Goal: Task Accomplishment & Management: Complete application form

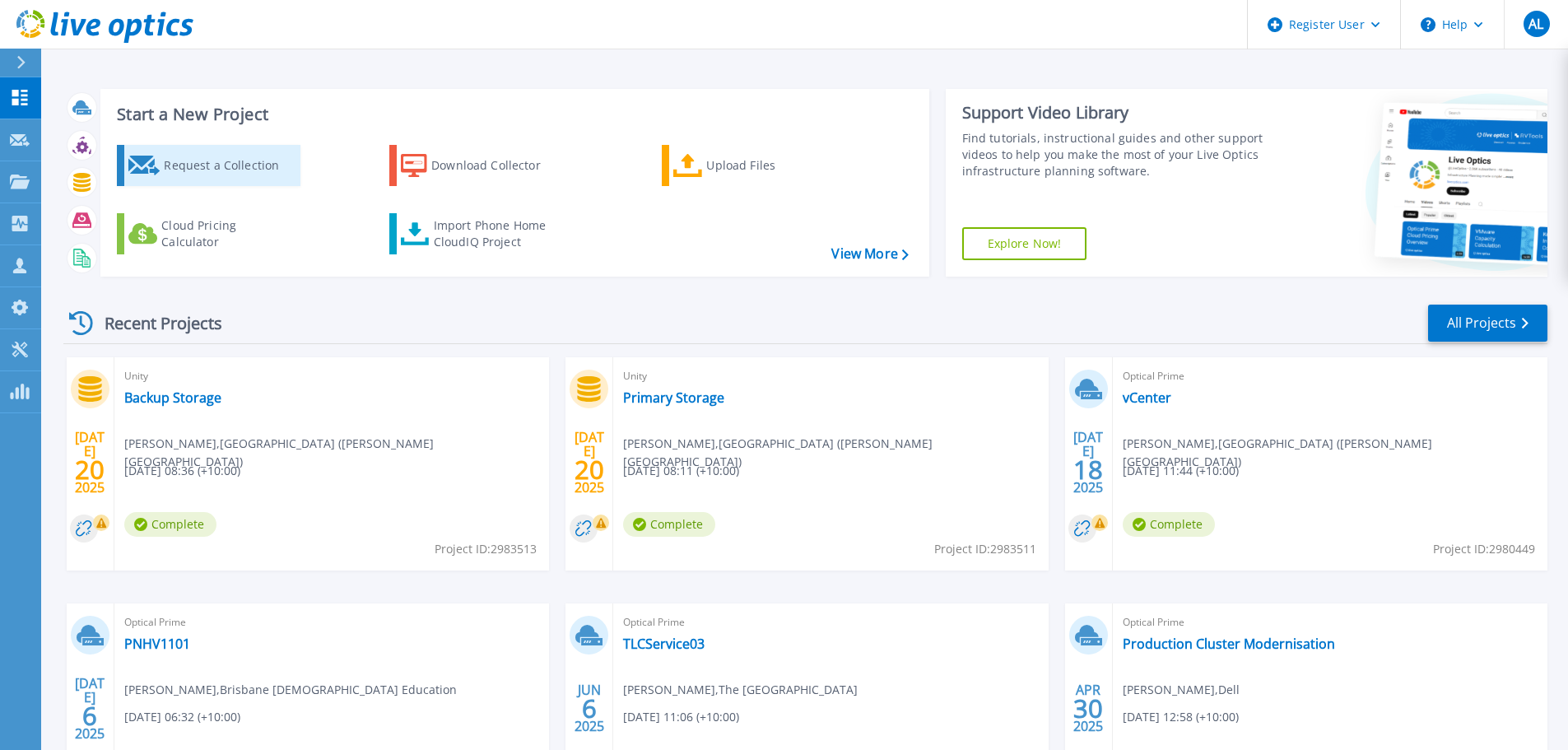
click at [192, 164] on div "Request a Collection" at bounding box center [229, 165] width 131 height 33
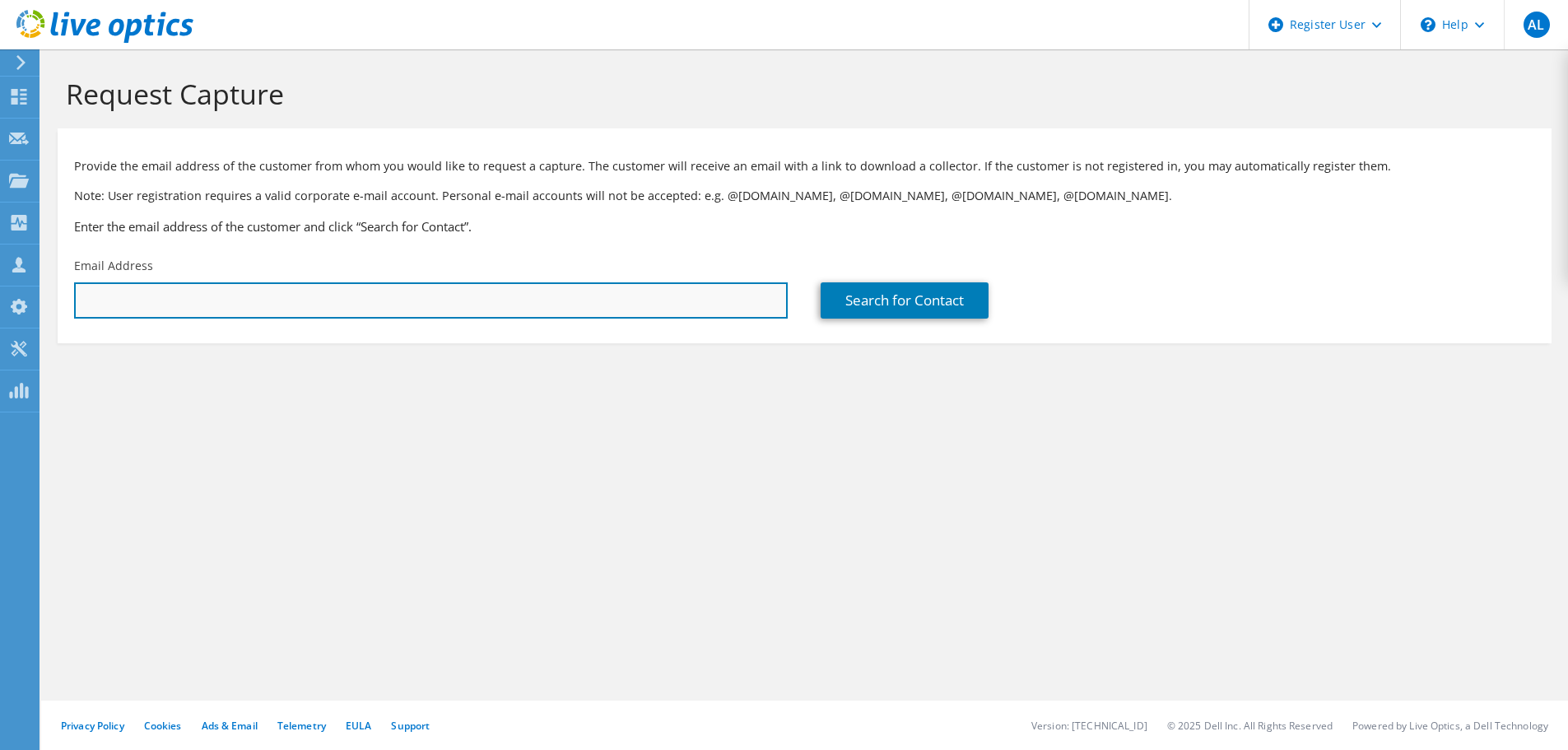
click at [128, 299] on input "text" at bounding box center [431, 300] width 714 height 36
paste input "[EMAIL_ADDRESS][DOMAIN_NAME]"
type input "websters@bne.catholic.net.au"
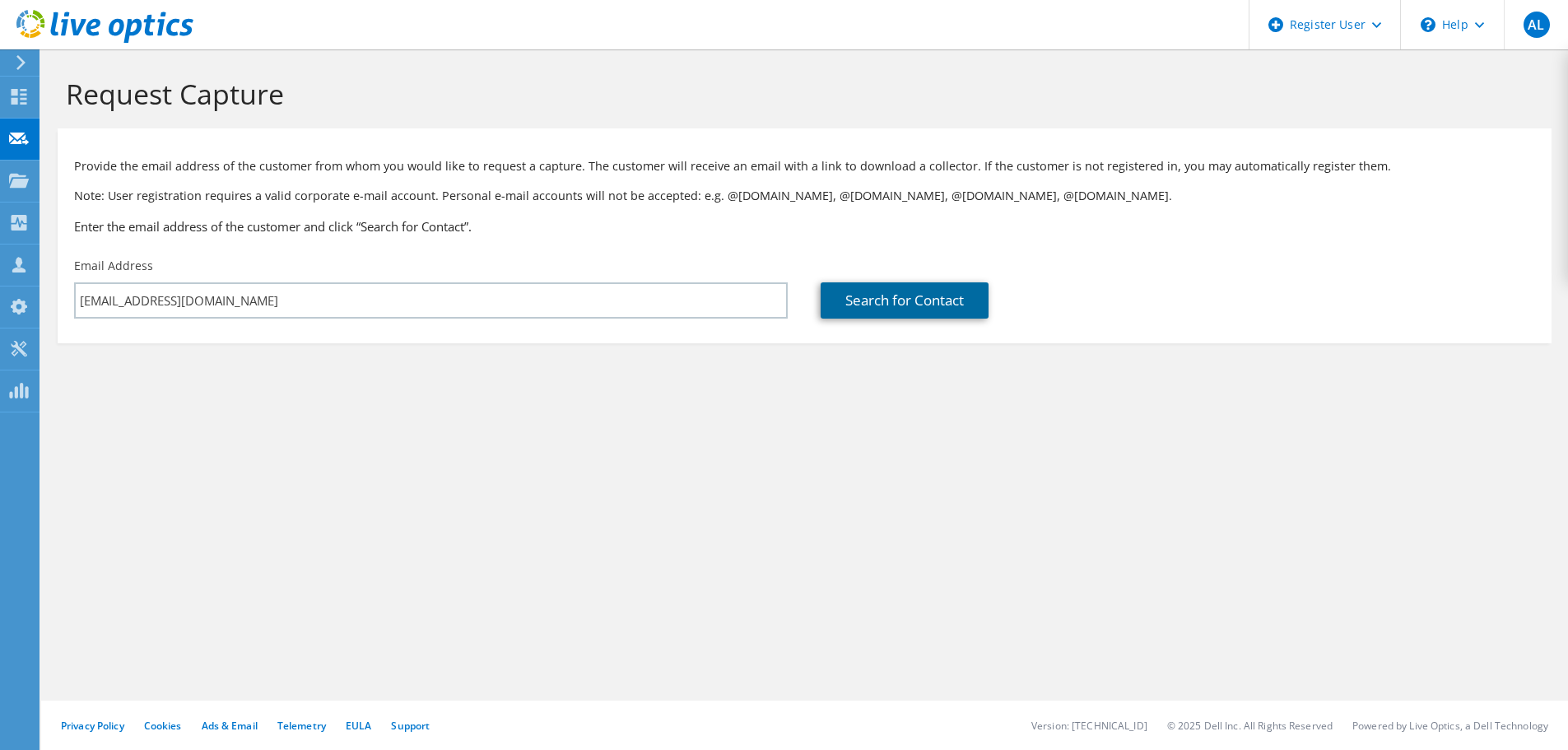
click at [927, 309] on link "Search for Contact" at bounding box center [904, 300] width 168 height 36
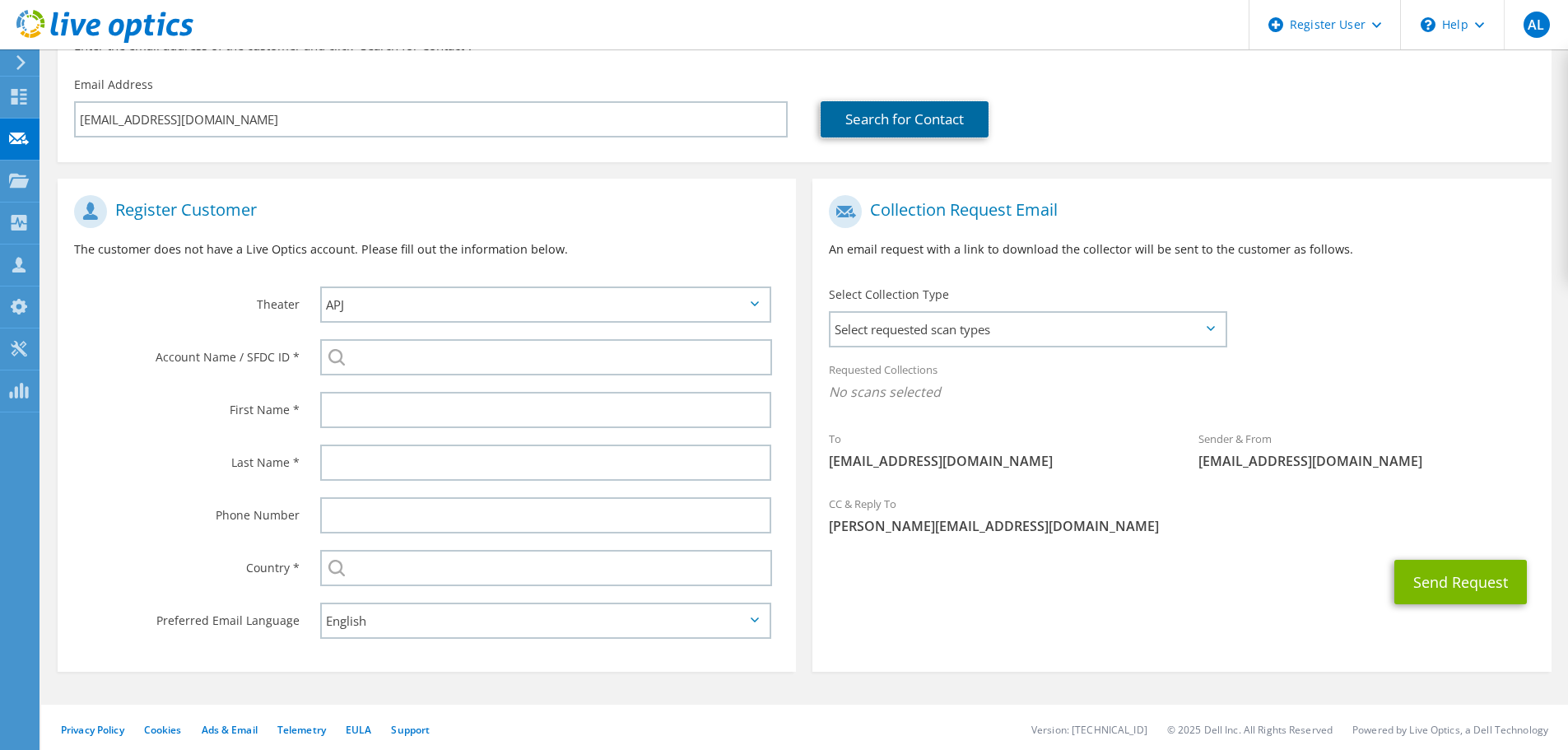
scroll to position [185, 0]
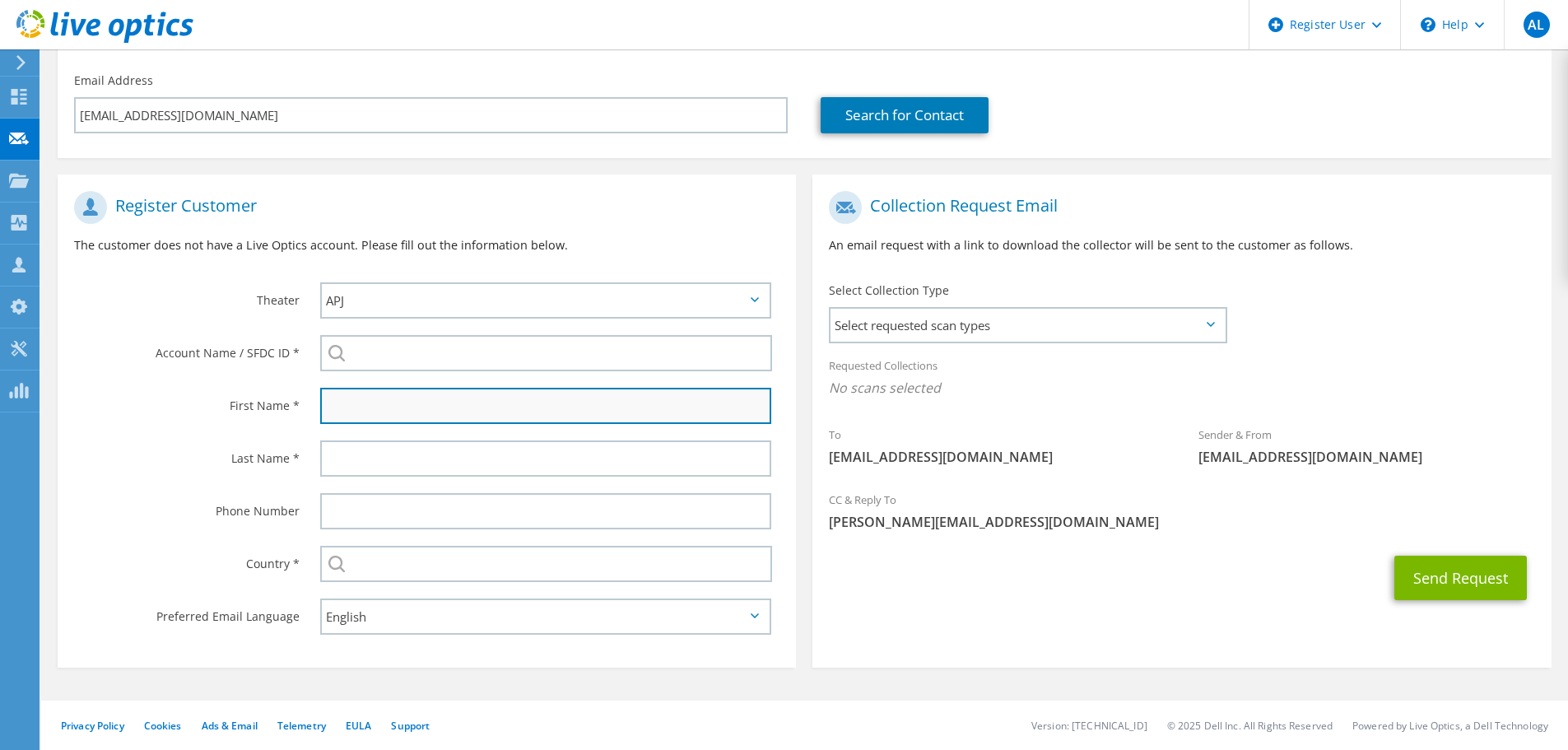
click at [375, 404] on input "text" at bounding box center [546, 406] width 451 height 36
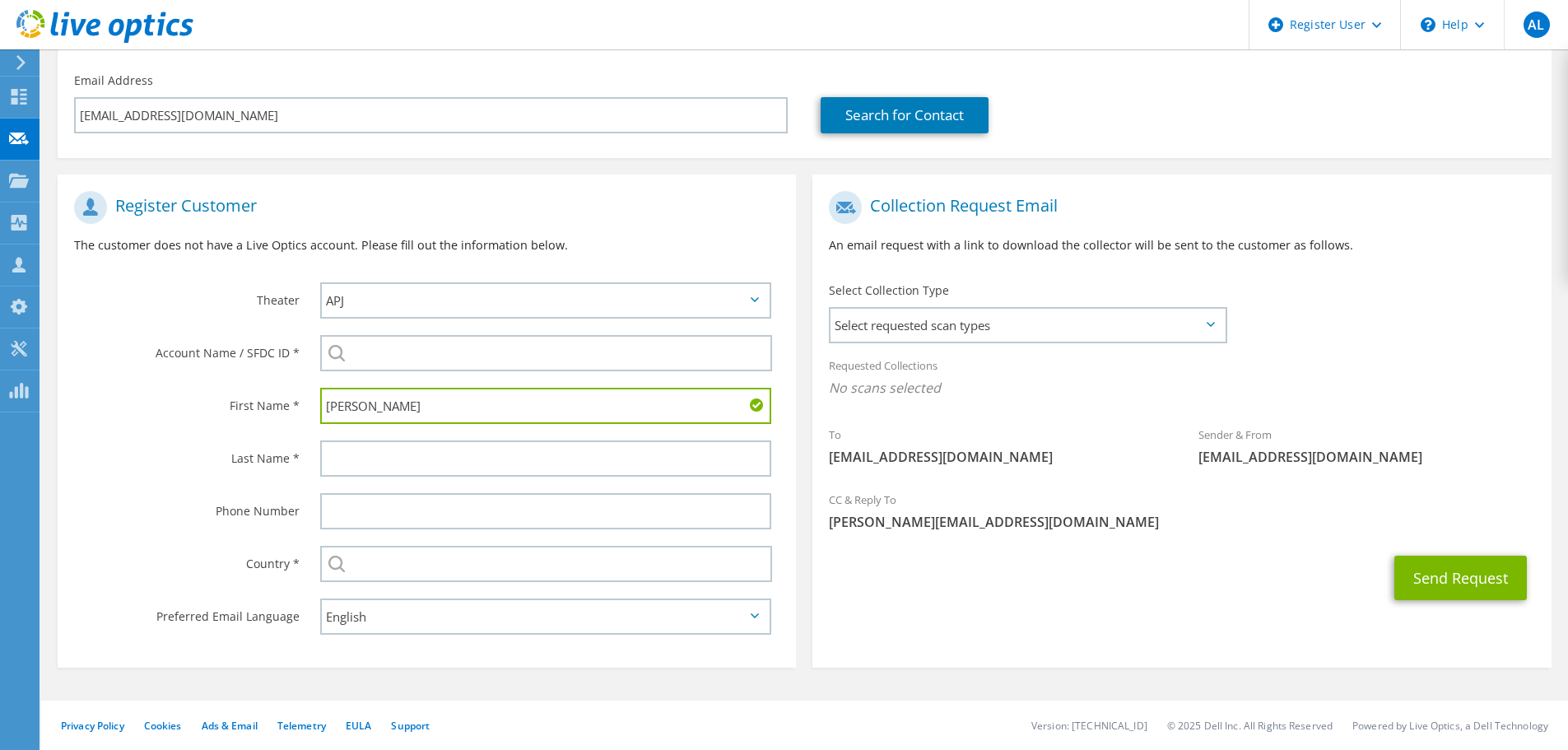
type input "Simon"
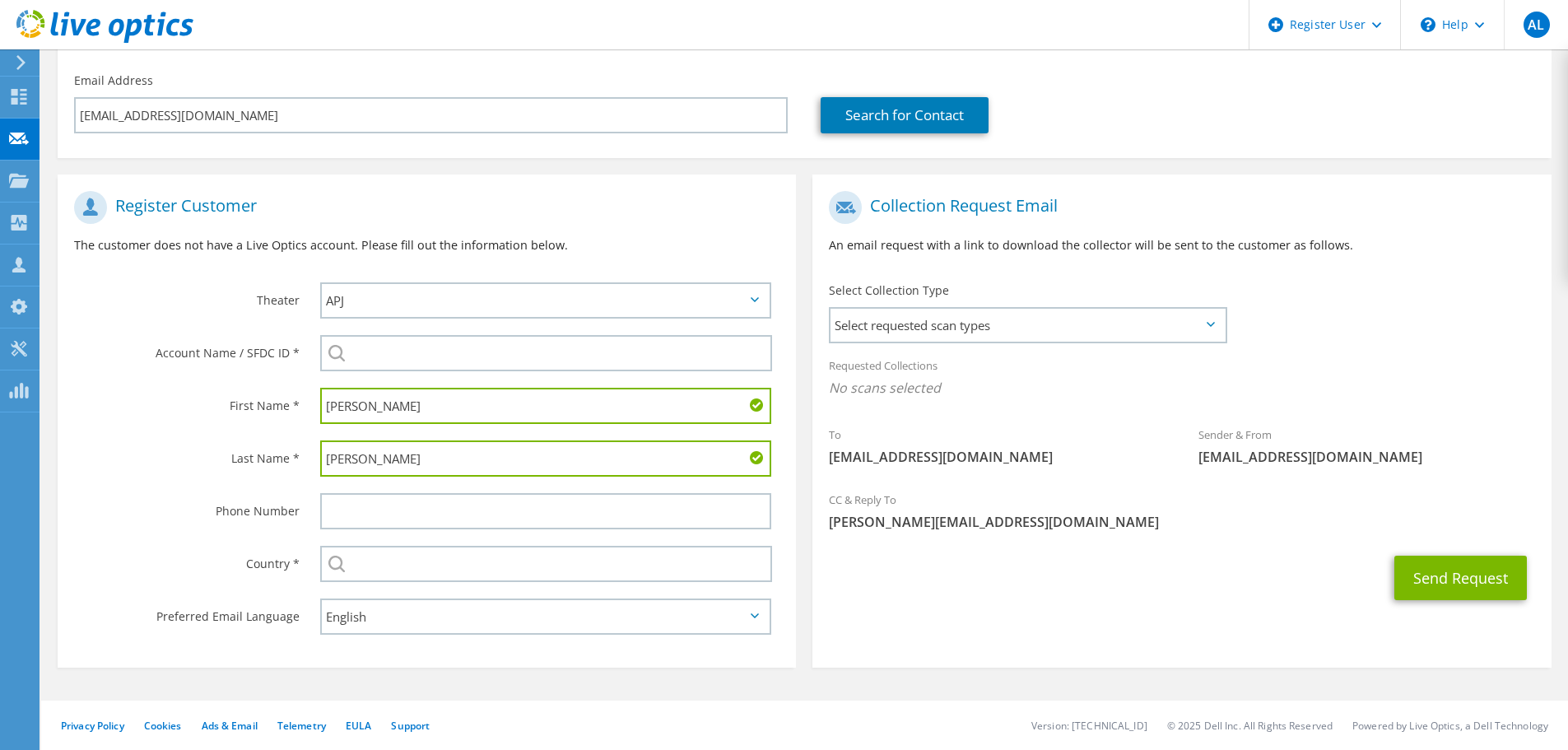
type input "Webster"
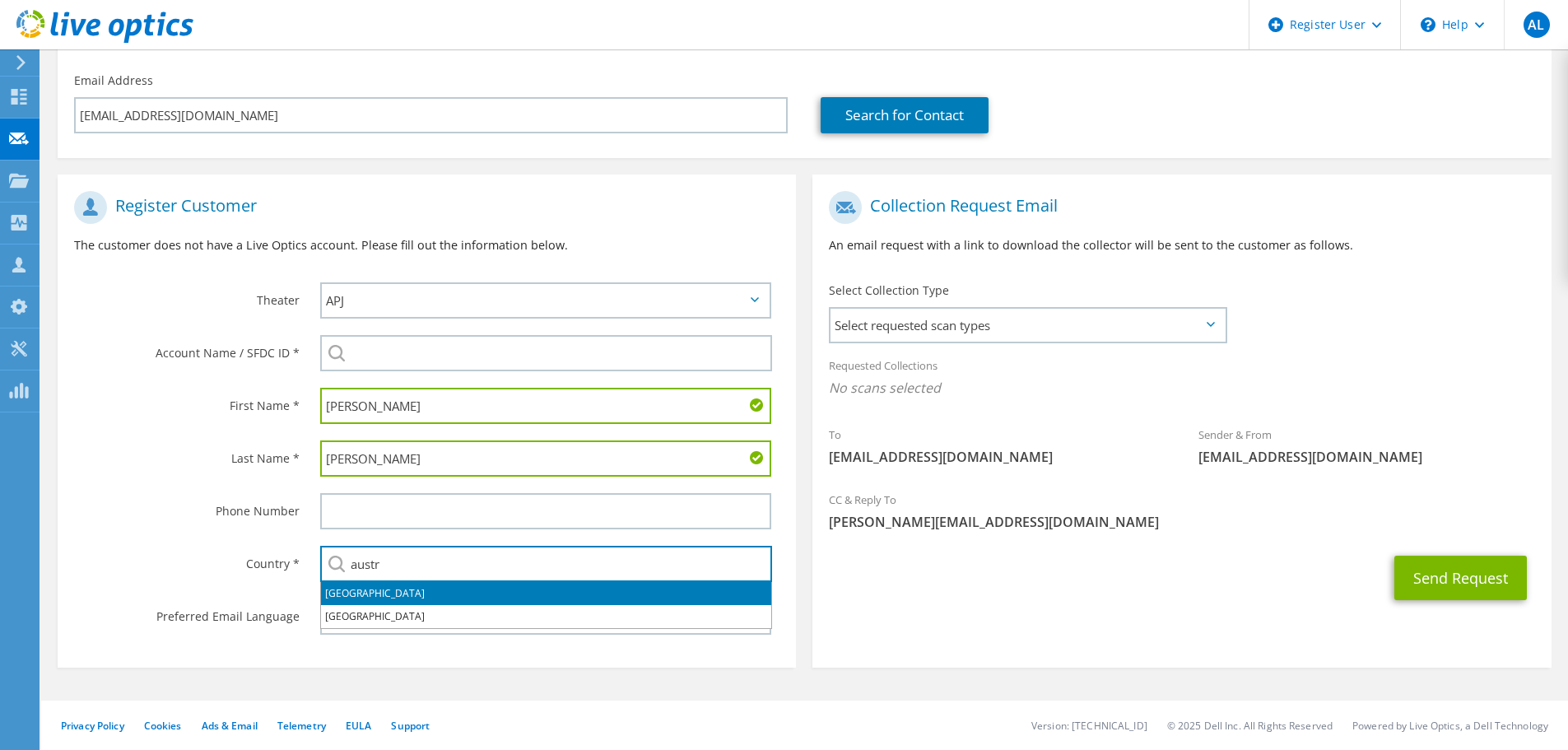
click at [411, 588] on li "Australia" at bounding box center [546, 594] width 450 height 23
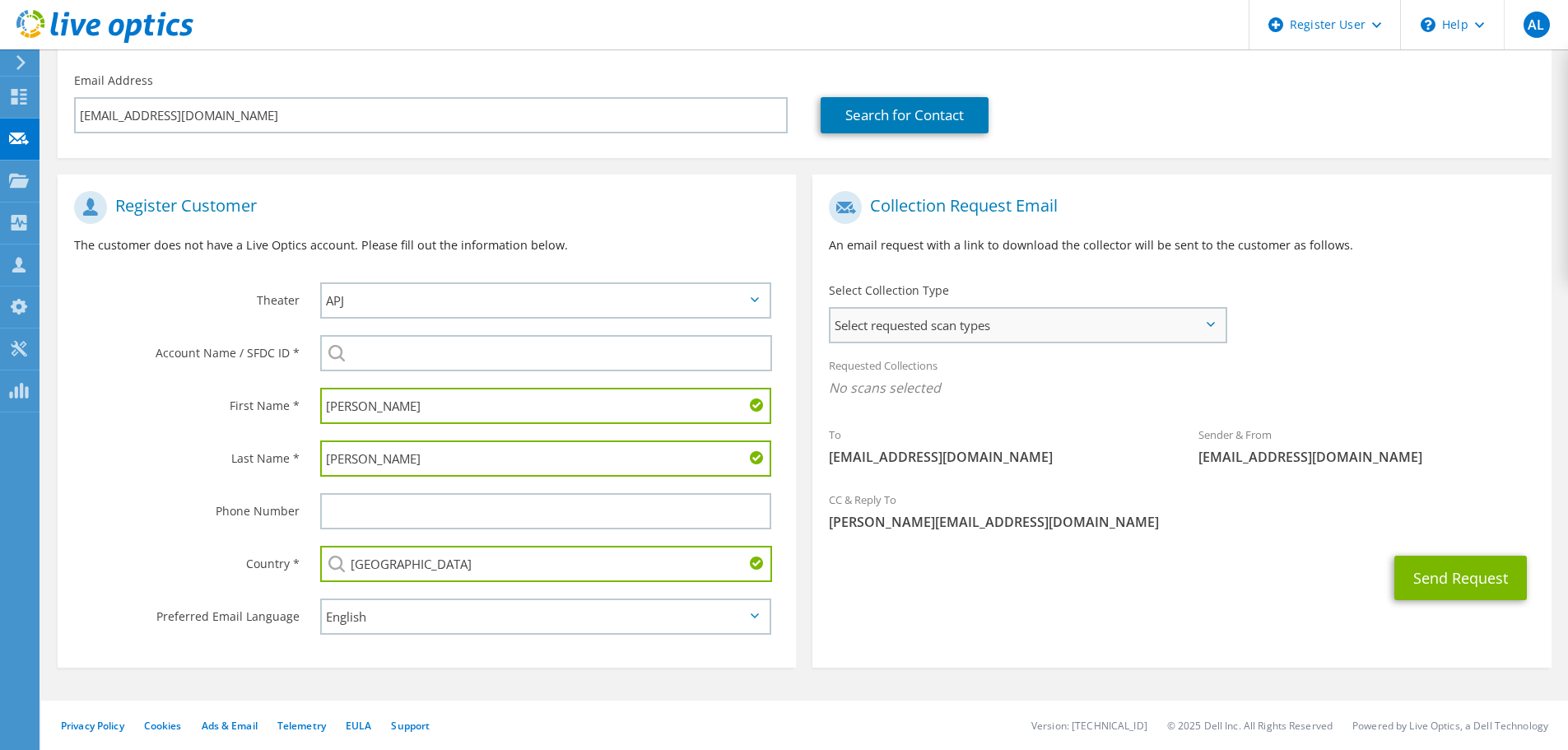
type input "Australia"
click at [1180, 317] on span "Select requested scan types" at bounding box center [1028, 325] width 394 height 33
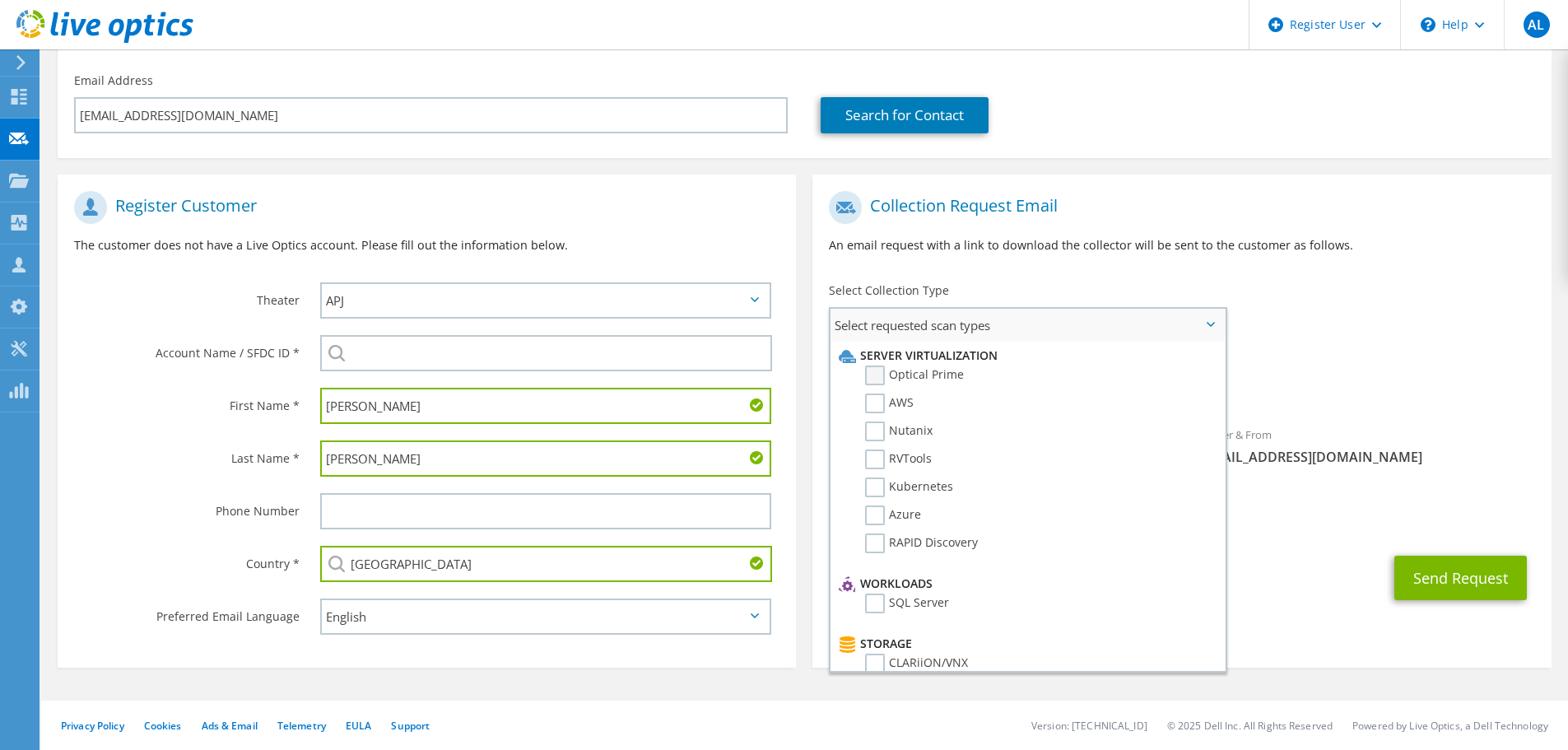
click at [946, 379] on label "Optical Prime" at bounding box center [914, 375] width 99 height 20
click at [0, 0] on input "Optical Prime" at bounding box center [0, 0] width 0 height 0
click at [1300, 569] on div "Send Request" at bounding box center [1181, 583] width 738 height 61
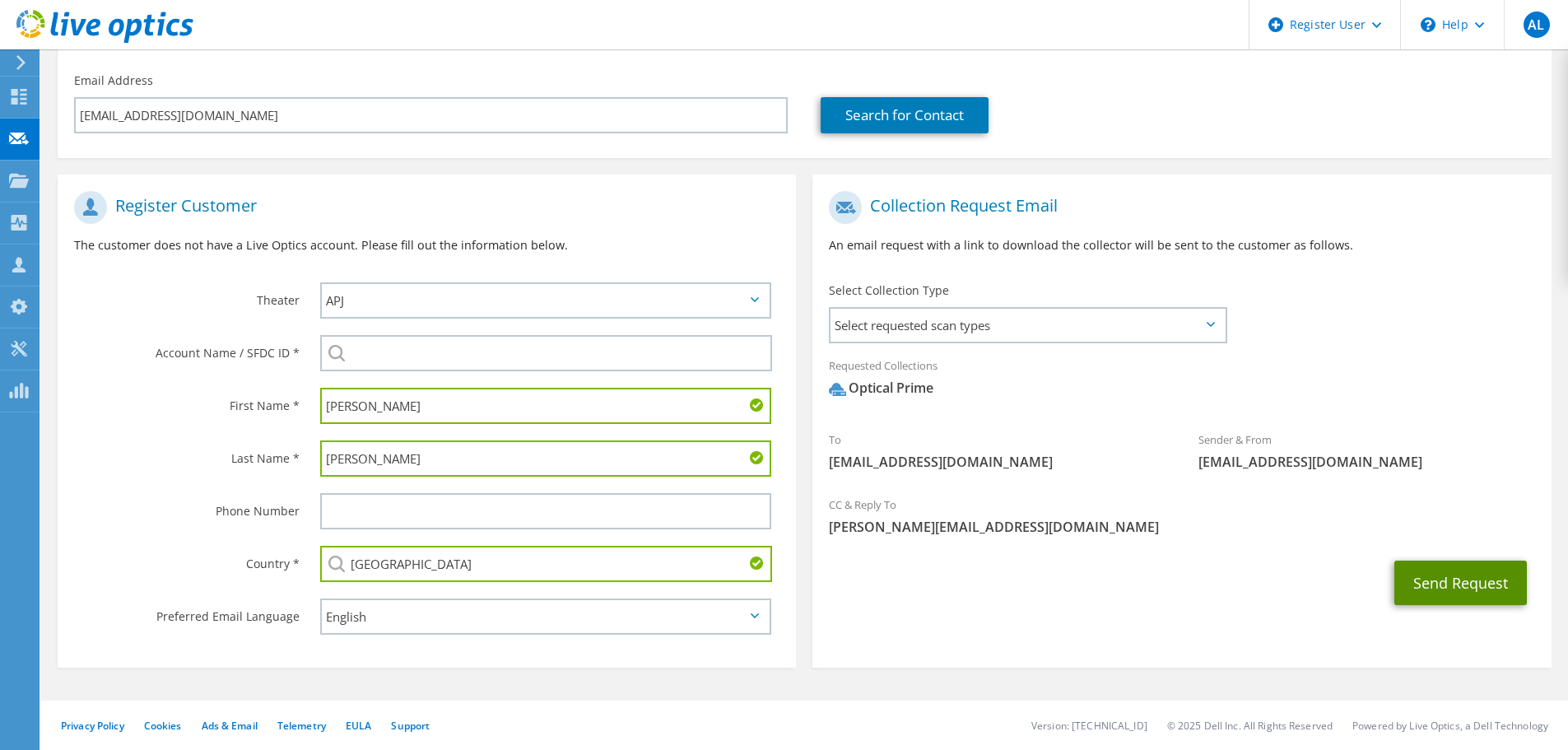
click at [1432, 576] on button "Send Request" at bounding box center [1460, 582] width 132 height 44
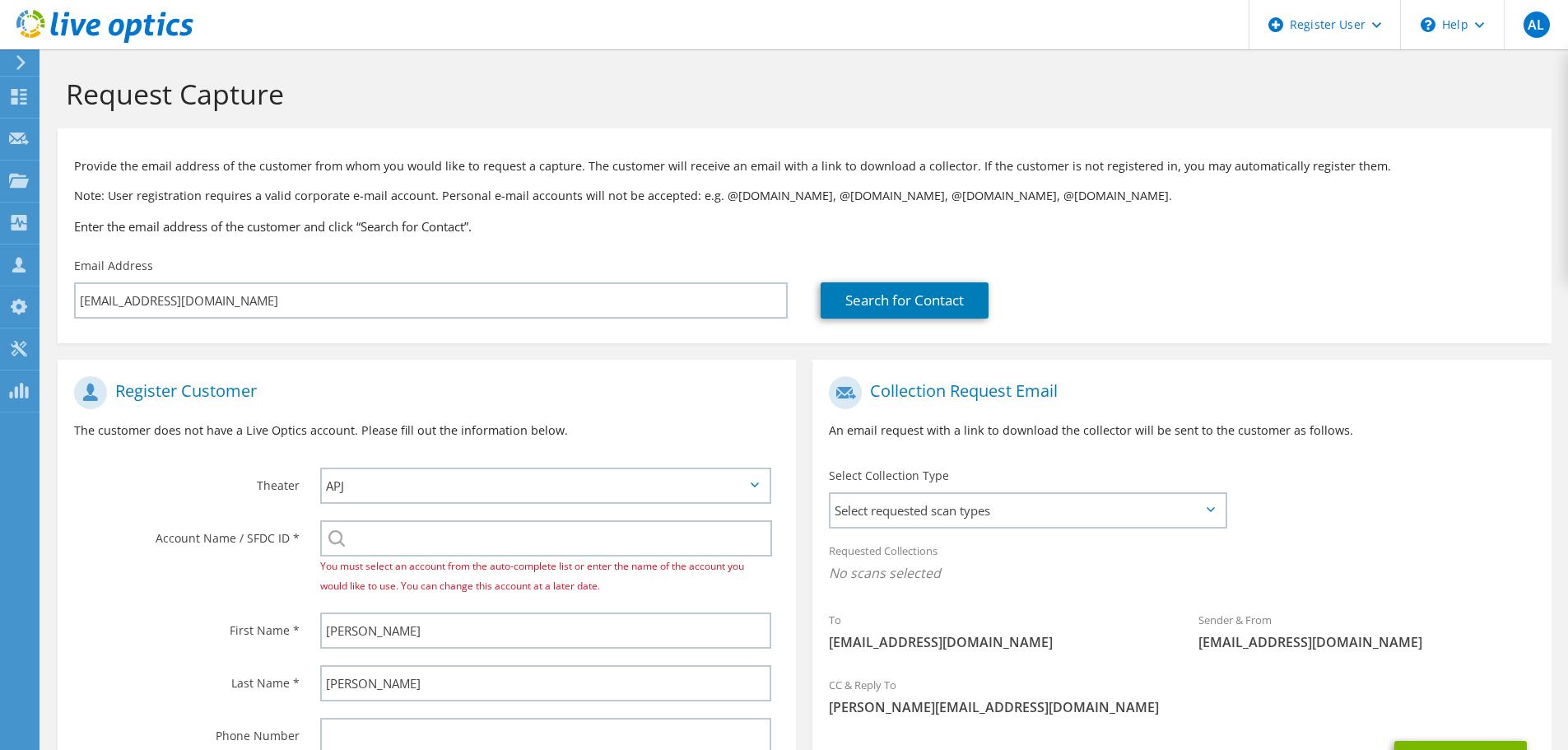
select select "12"
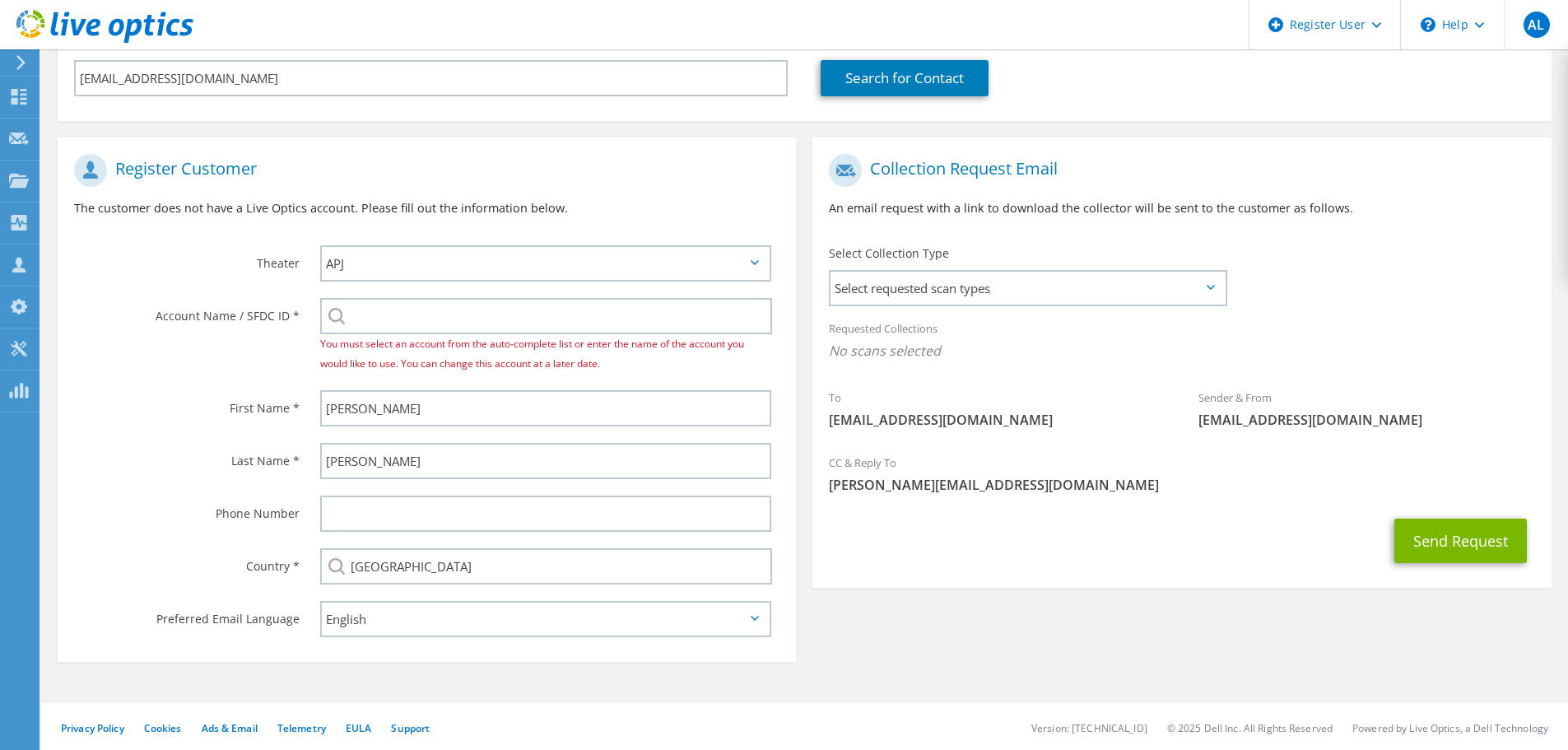
scroll to position [225, 0]
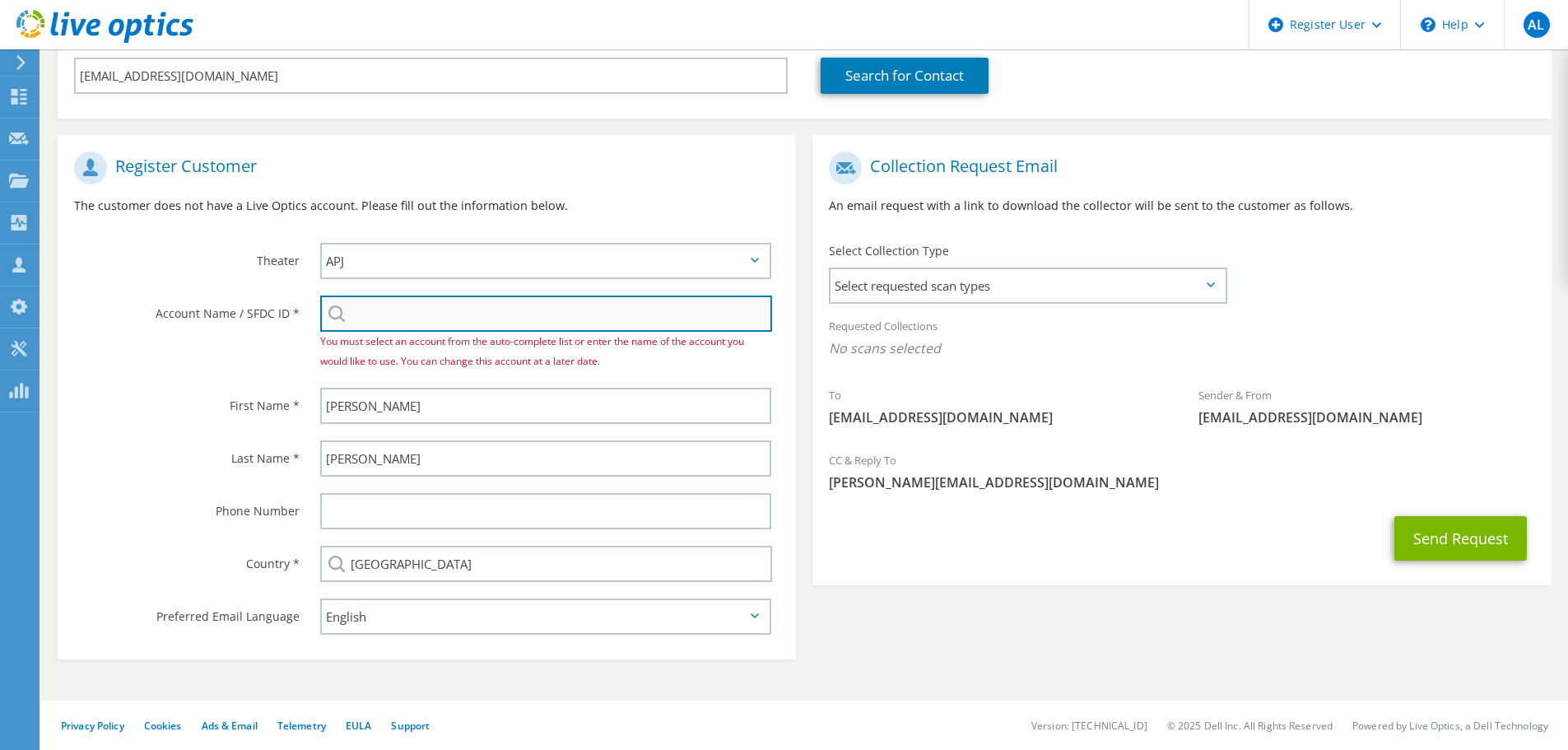
click at [403, 320] on input "search" at bounding box center [546, 314] width 452 height 36
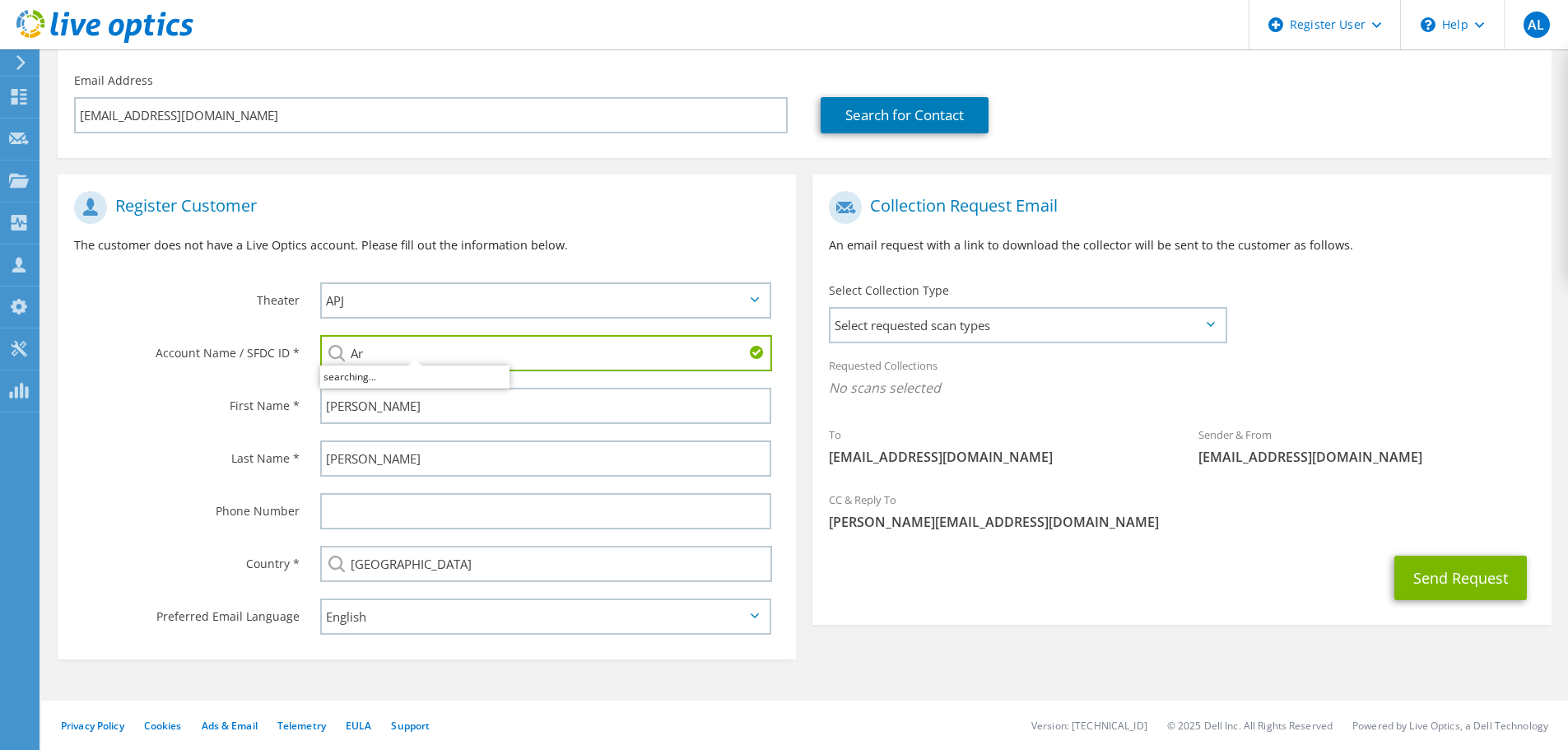
scroll to position [185, 0]
drag, startPoint x: 440, startPoint y: 362, endPoint x: 347, endPoint y: 349, distance: 93.9
click at [347, 349] on input "Archdiocese o" at bounding box center [546, 353] width 452 height 36
paste input "2122671846"
click at [428, 371] on li "Catholic Archdiocese of Brisbane : 2122671846" at bounding box center [502, 375] width 363 height 20
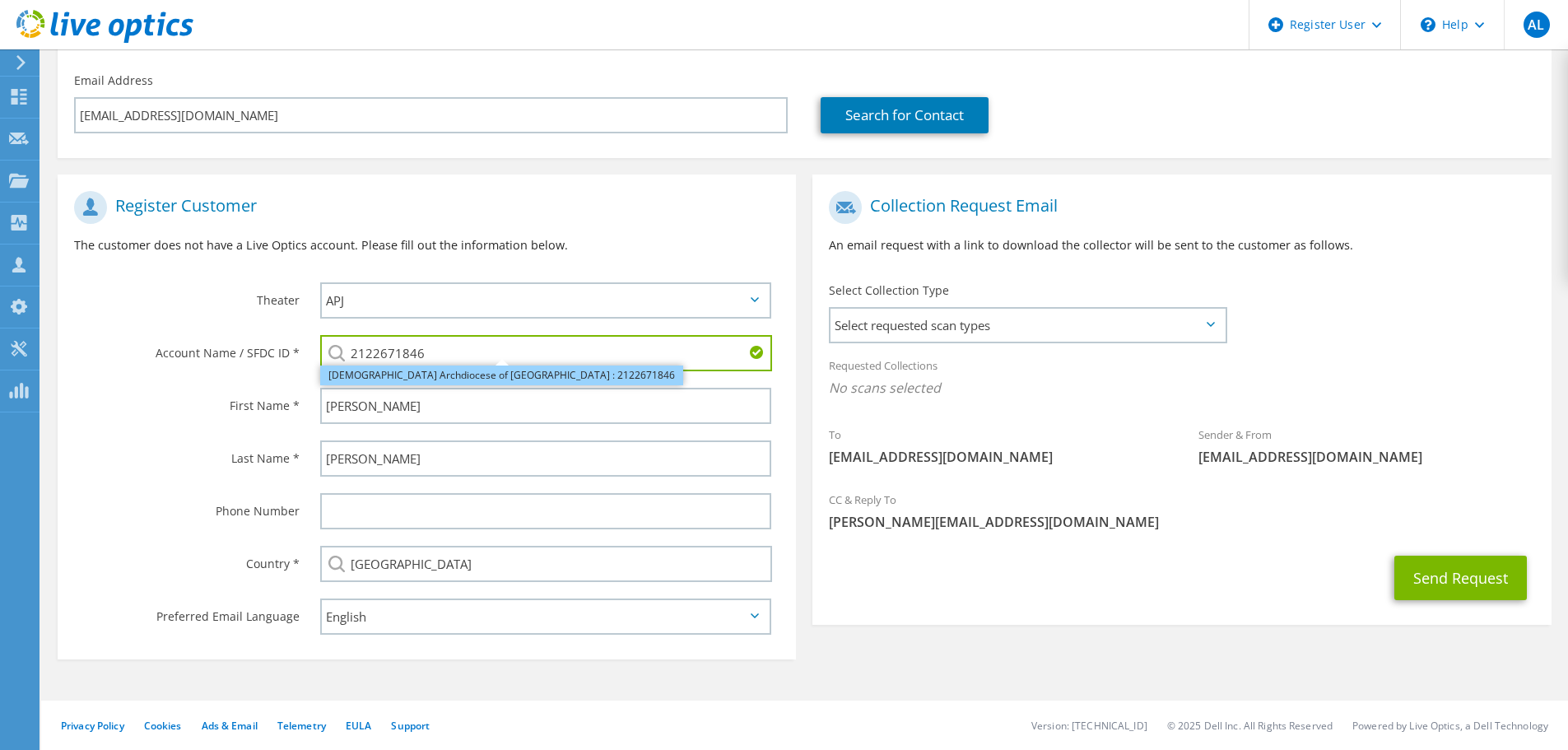
type input "Catholic Archdiocese of Brisbane : 2122671846"
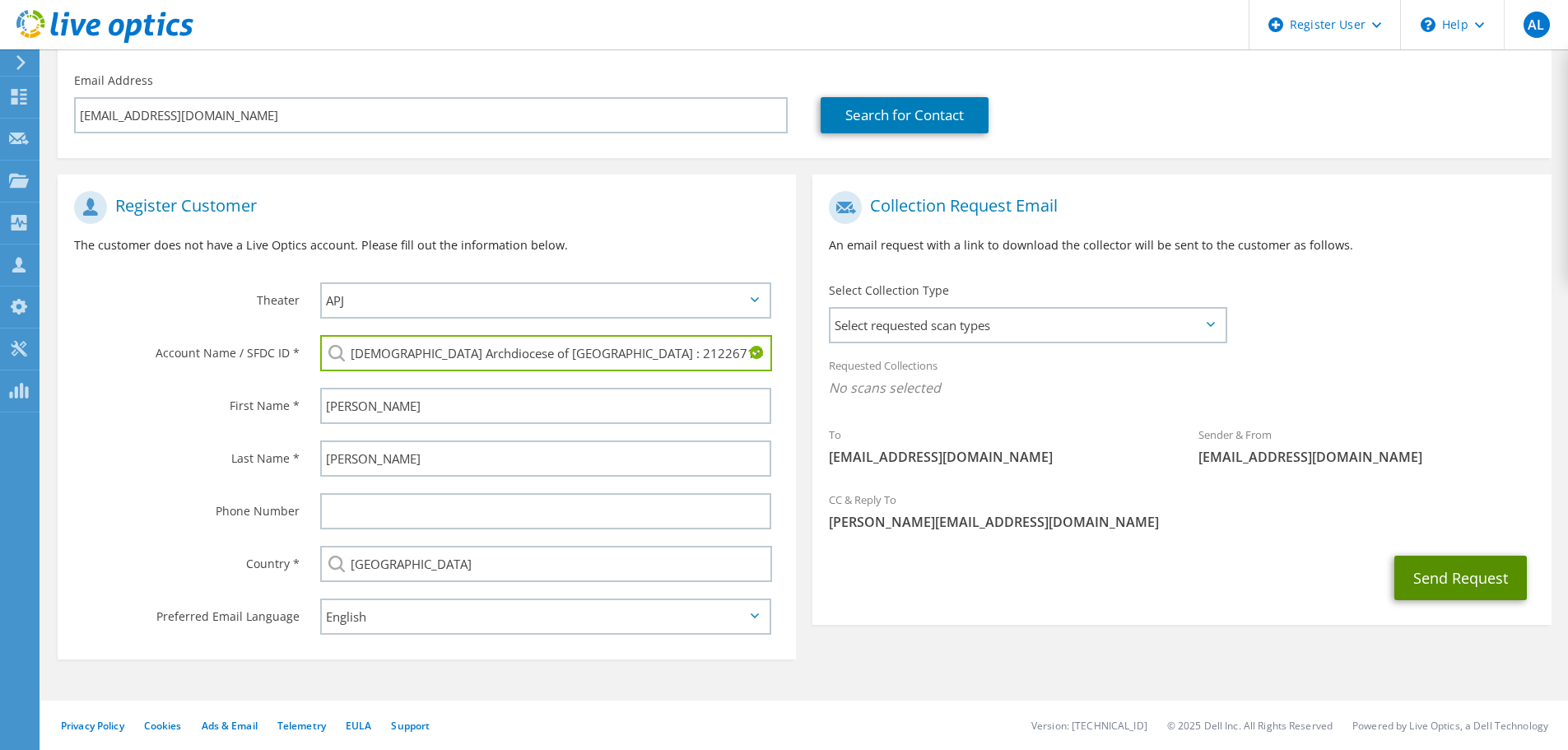
click at [1449, 587] on button "Send Request" at bounding box center [1460, 577] width 132 height 44
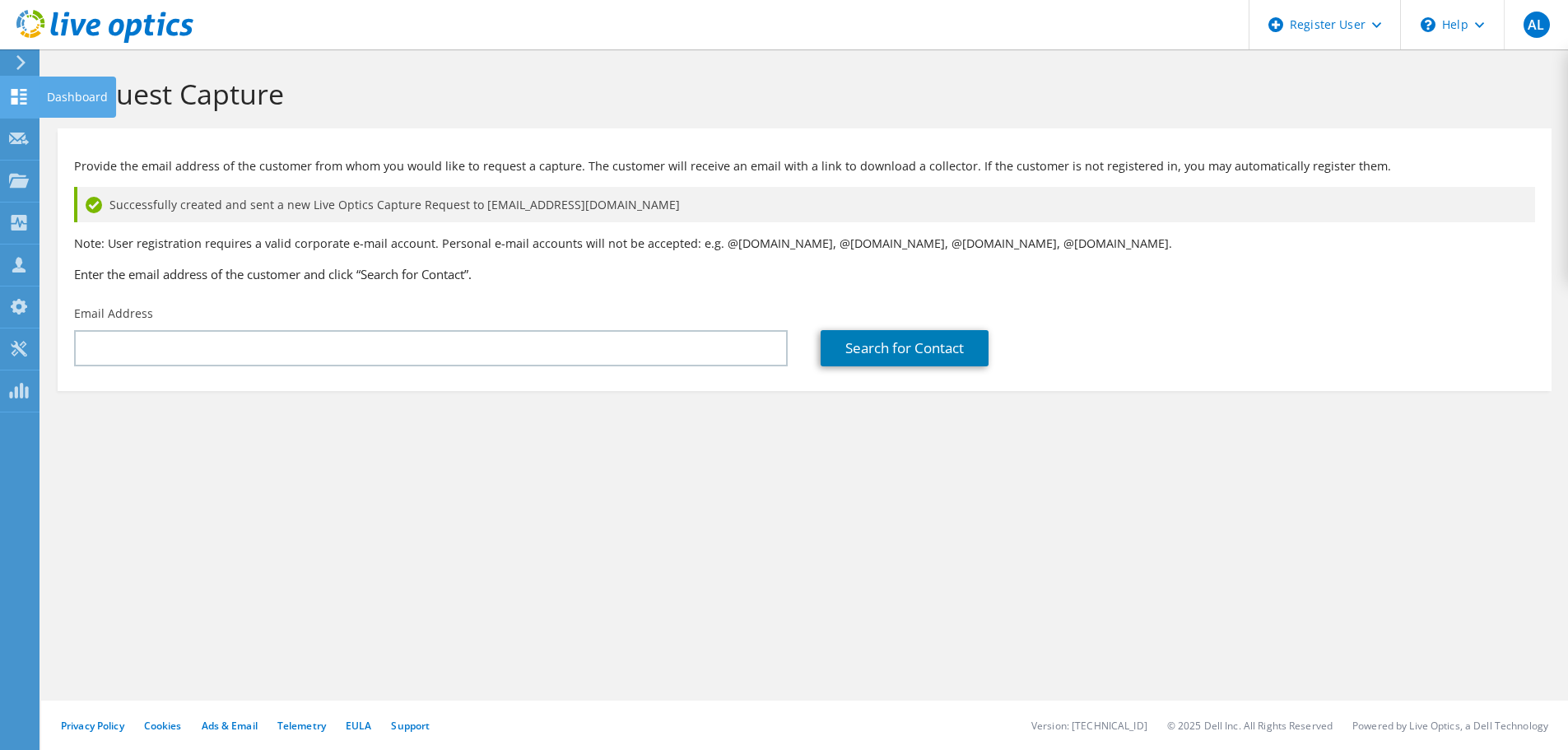
click at [28, 96] on icon at bounding box center [19, 96] width 20 height 15
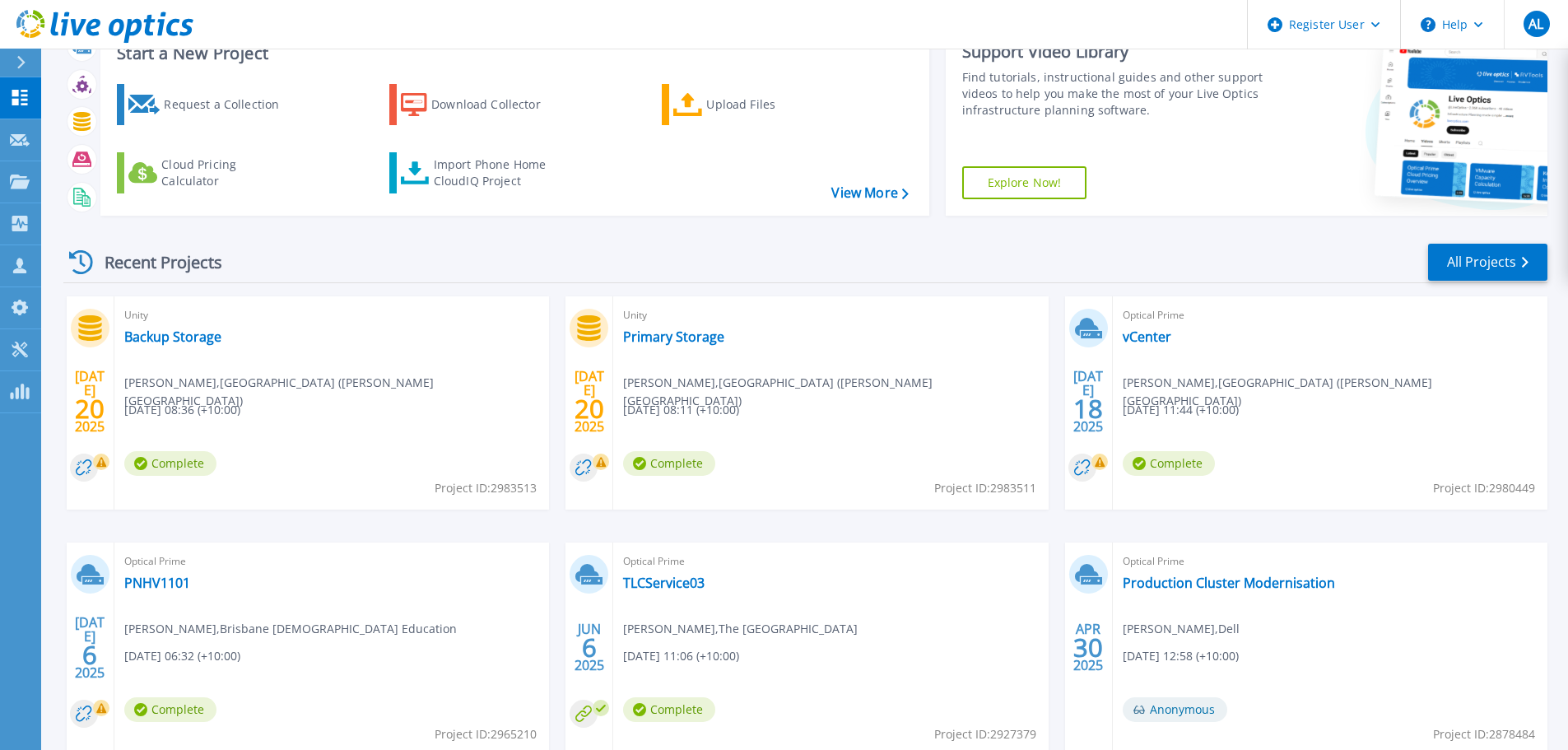
scroll to position [162, 0]
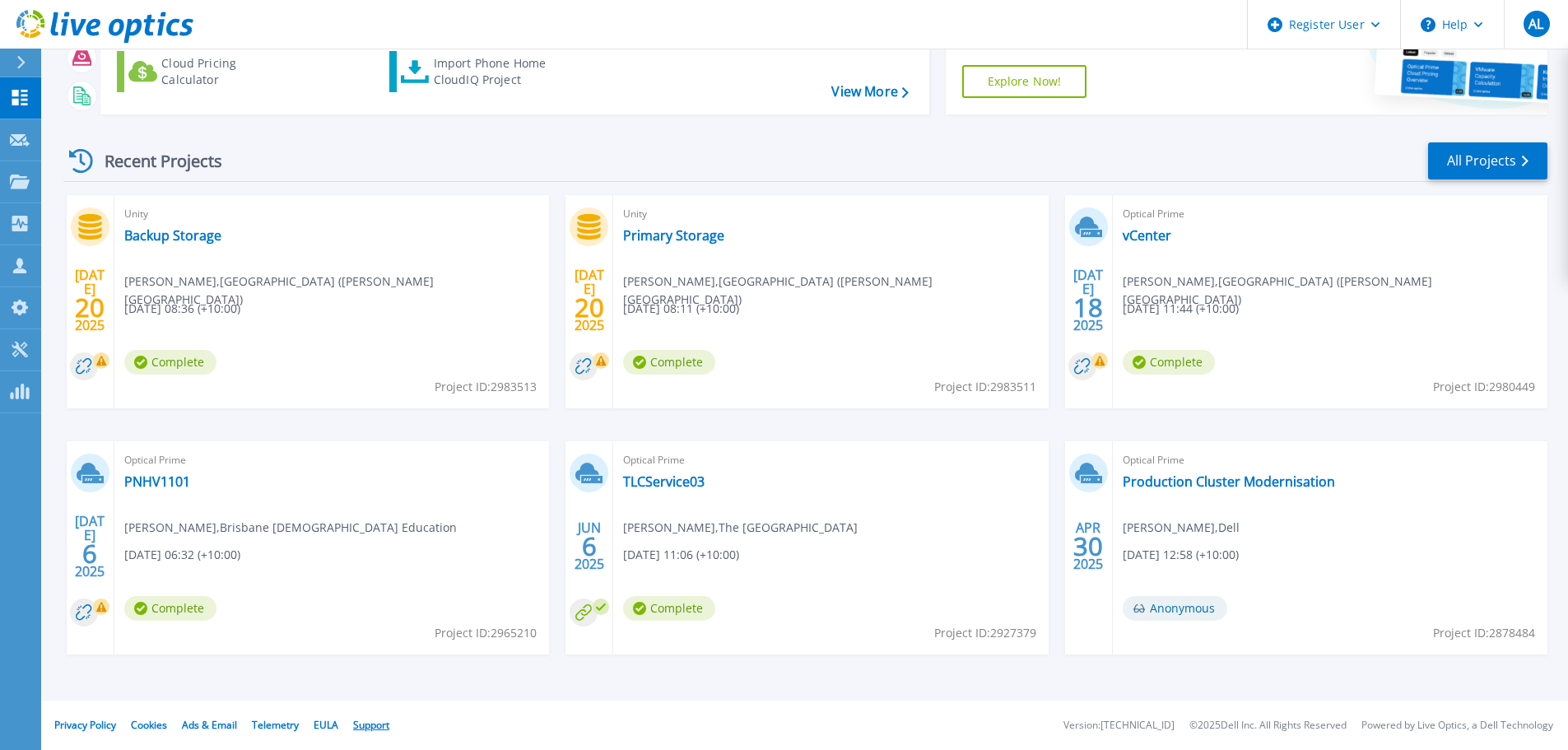
click at [361, 719] on link "Support" at bounding box center [371, 725] width 36 height 14
